Goal: Navigation & Orientation: Find specific page/section

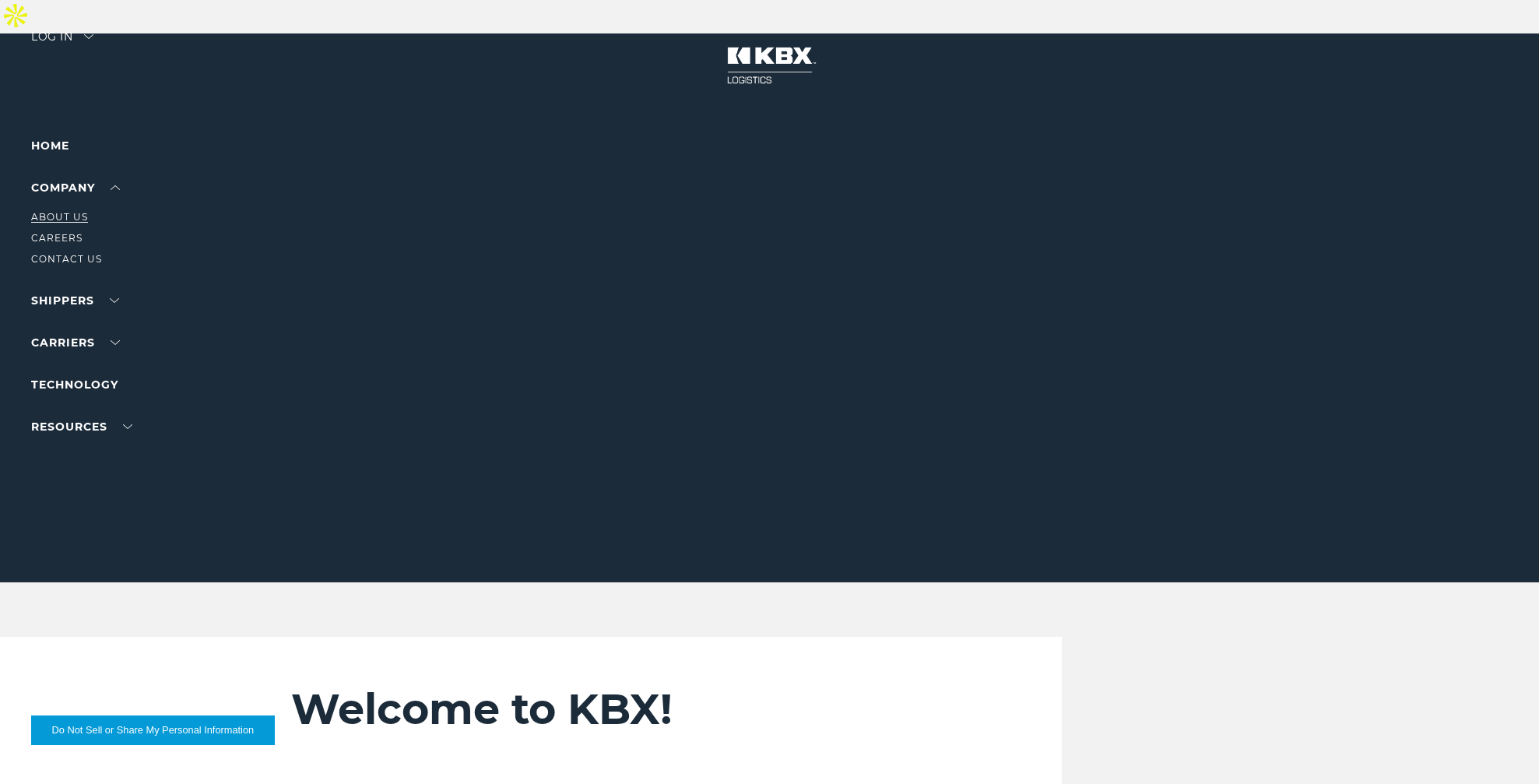
click at [76, 216] on link "About Us" at bounding box center [59, 217] width 57 height 12
